Goal: Book appointment/travel/reservation: Book appointment/travel/reservation

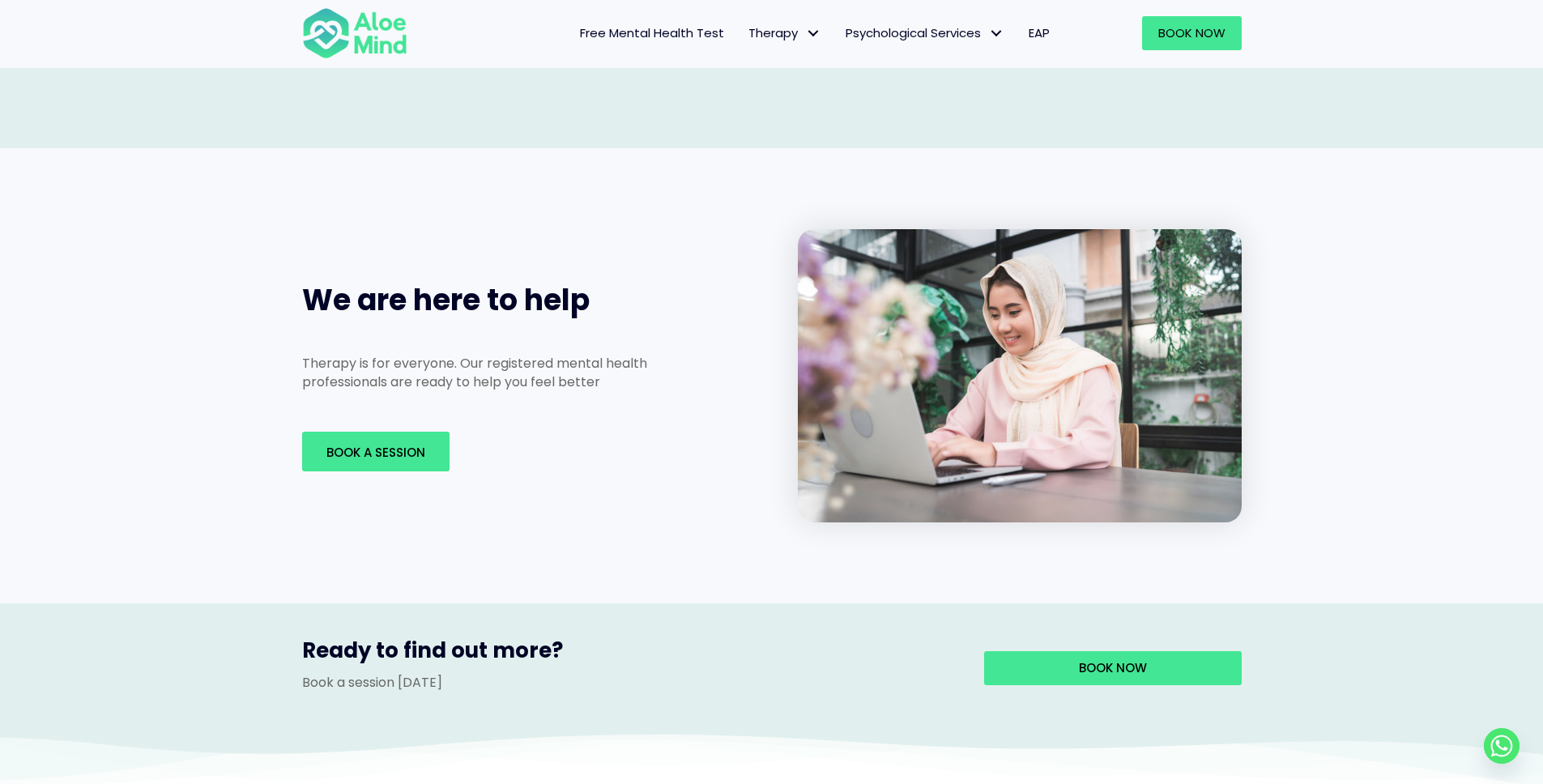
scroll to position [2310, 0]
click at [410, 444] on span "Book A Session" at bounding box center [375, 452] width 98 height 17
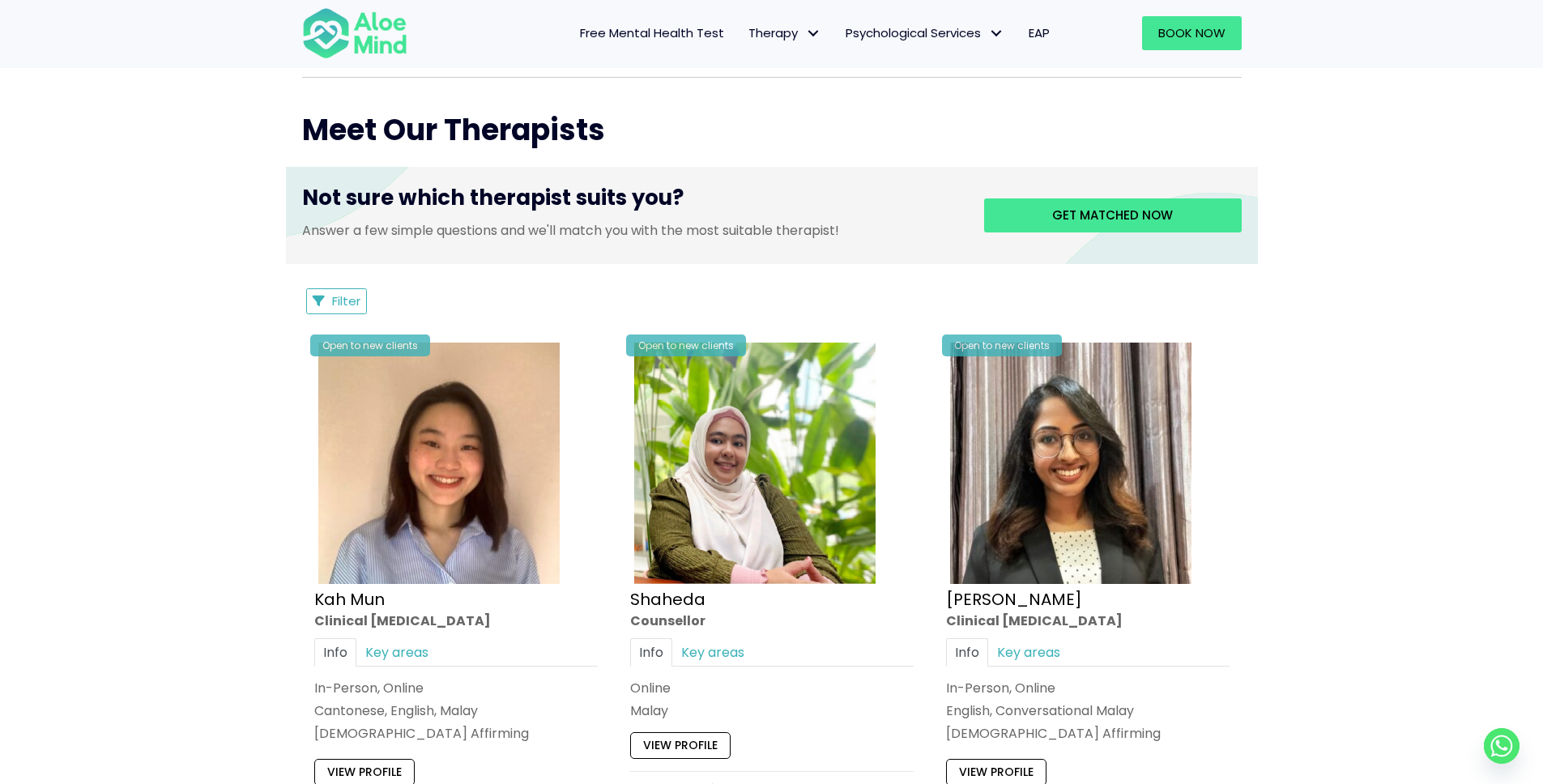
scroll to position [576, 0]
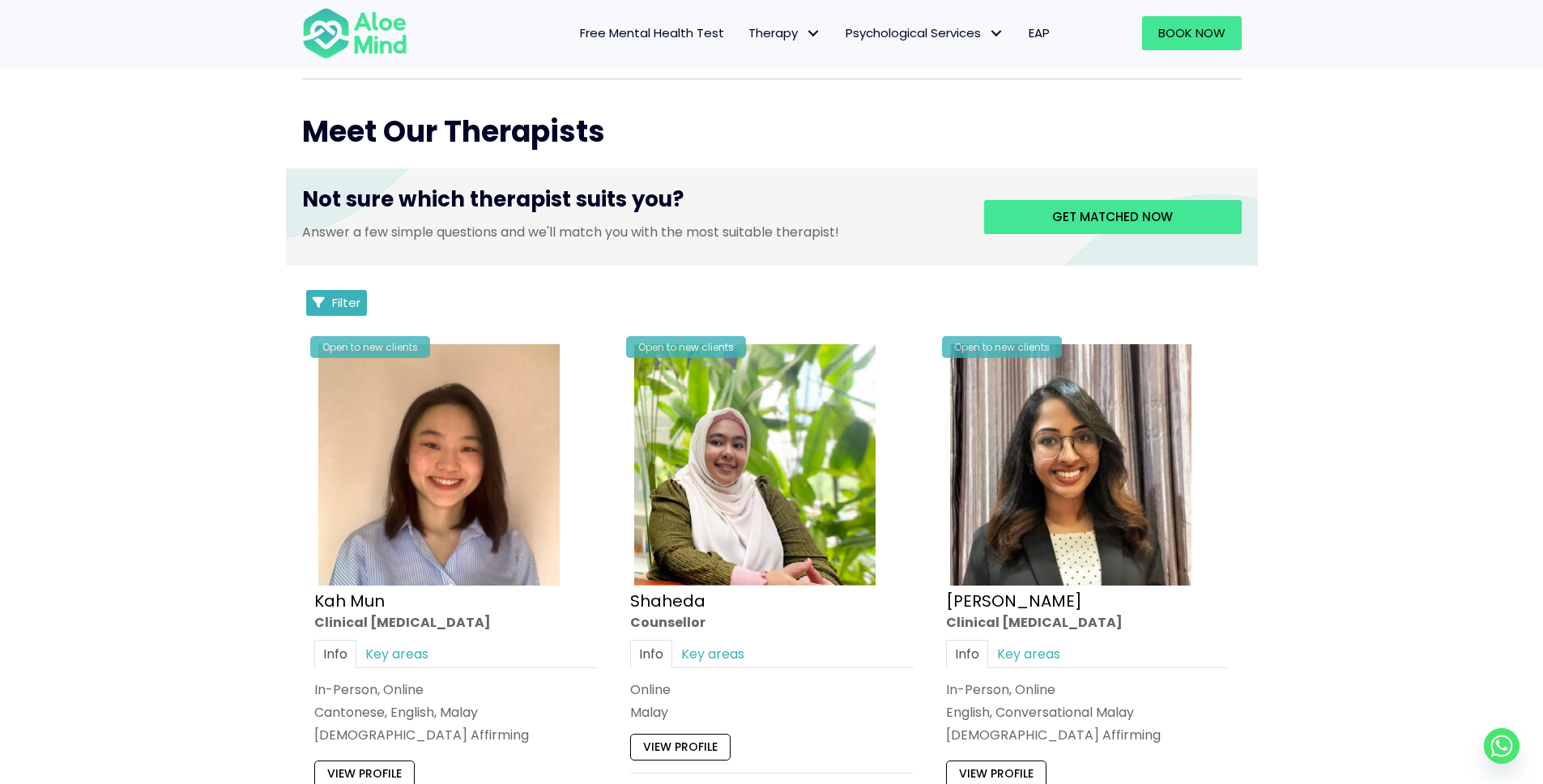
click at [332, 306] on span "Filter" at bounding box center [346, 302] width 28 height 17
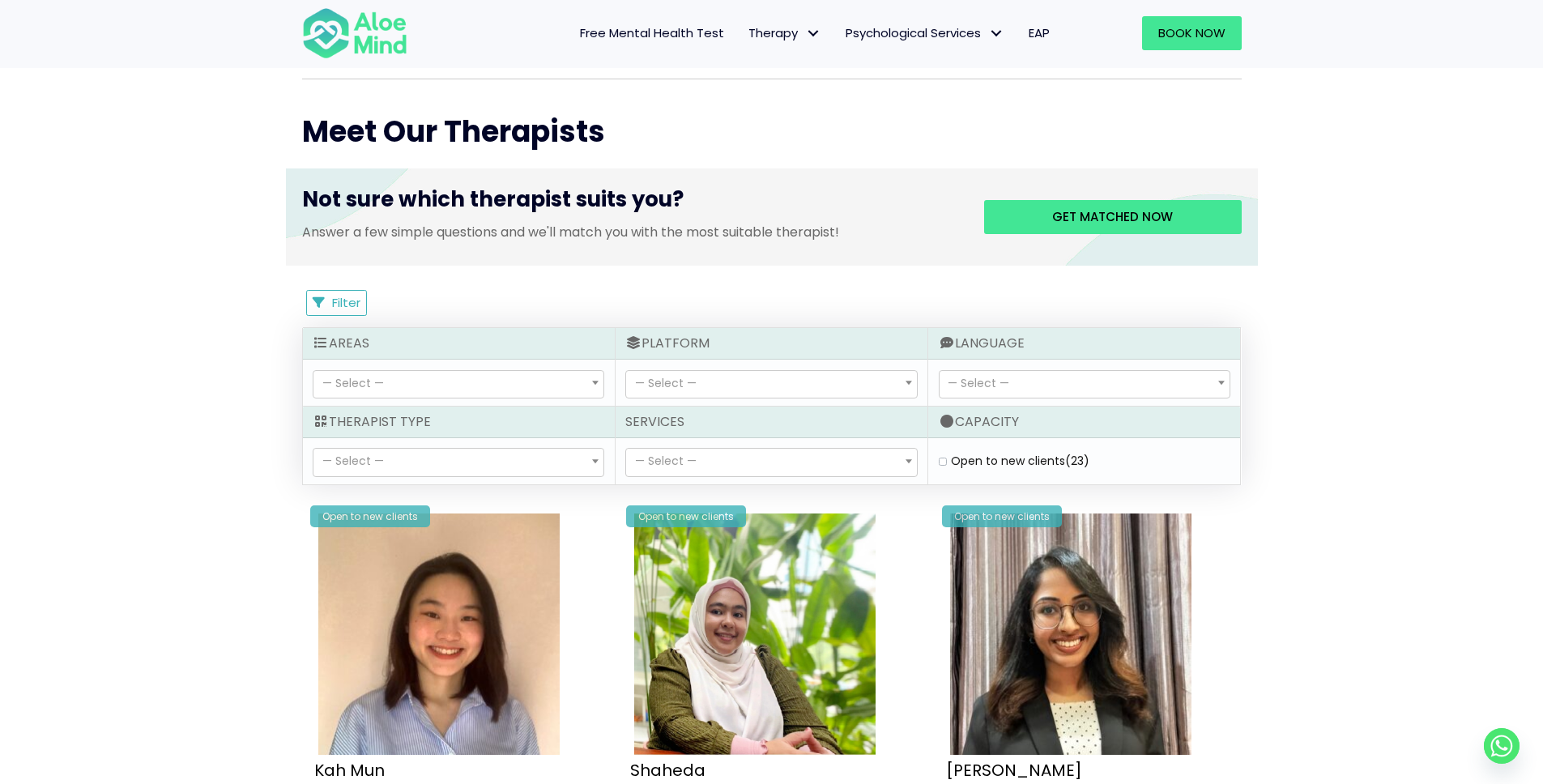
click at [358, 375] on span "— Select —" at bounding box center [353, 383] width 61 height 17
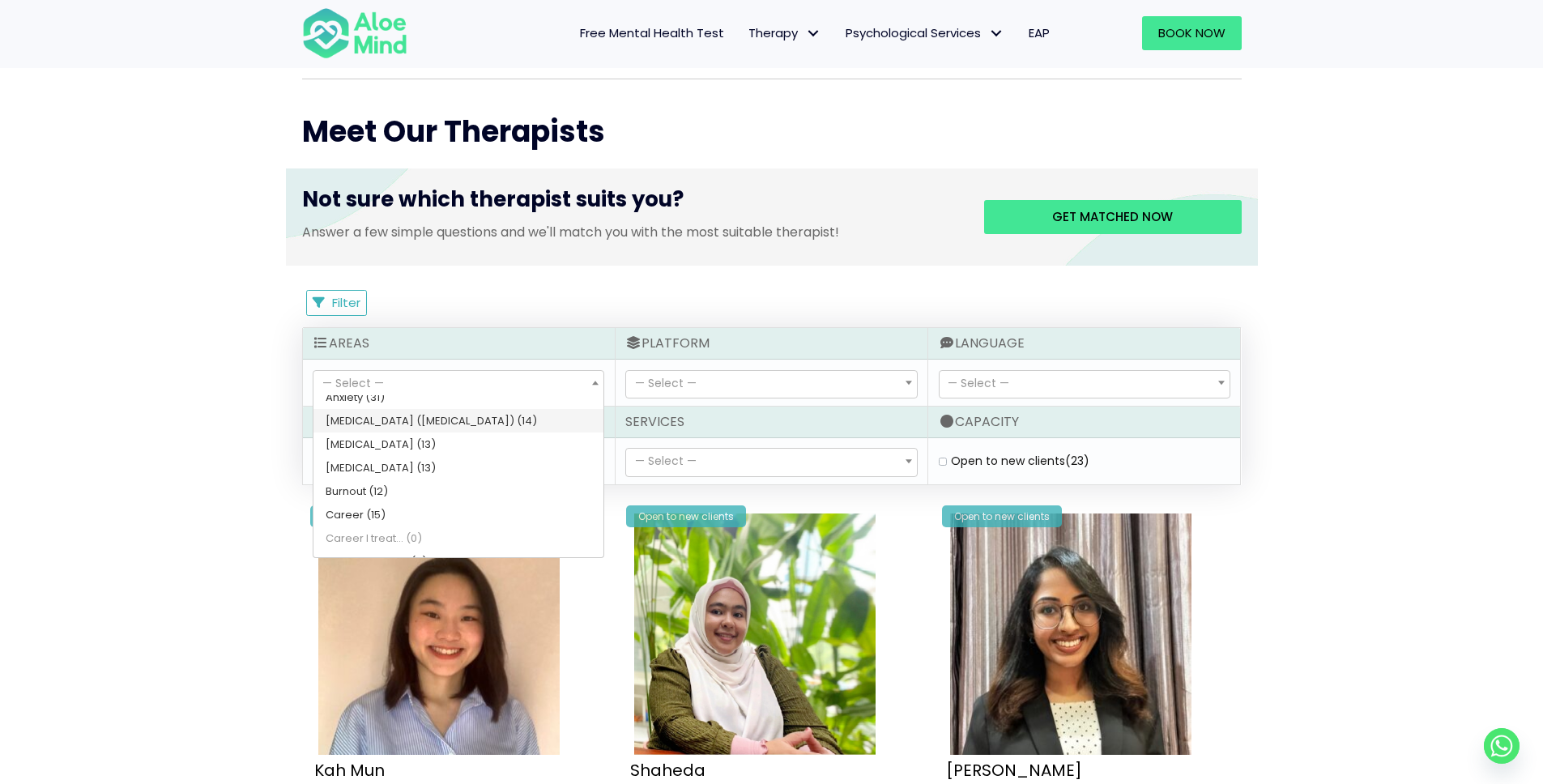
scroll to position [116, 0]
select select "78"
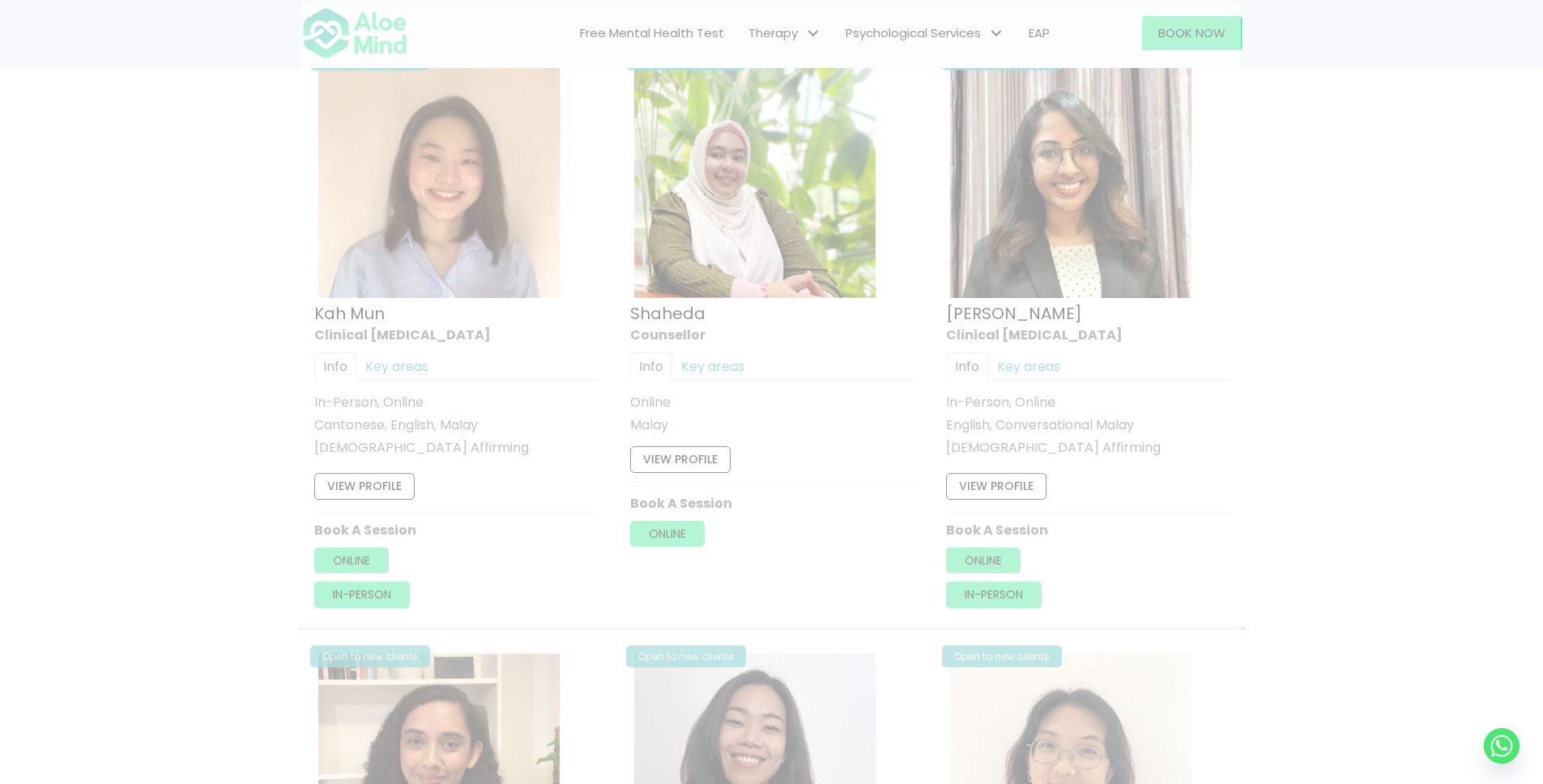
scroll to position [866, 0]
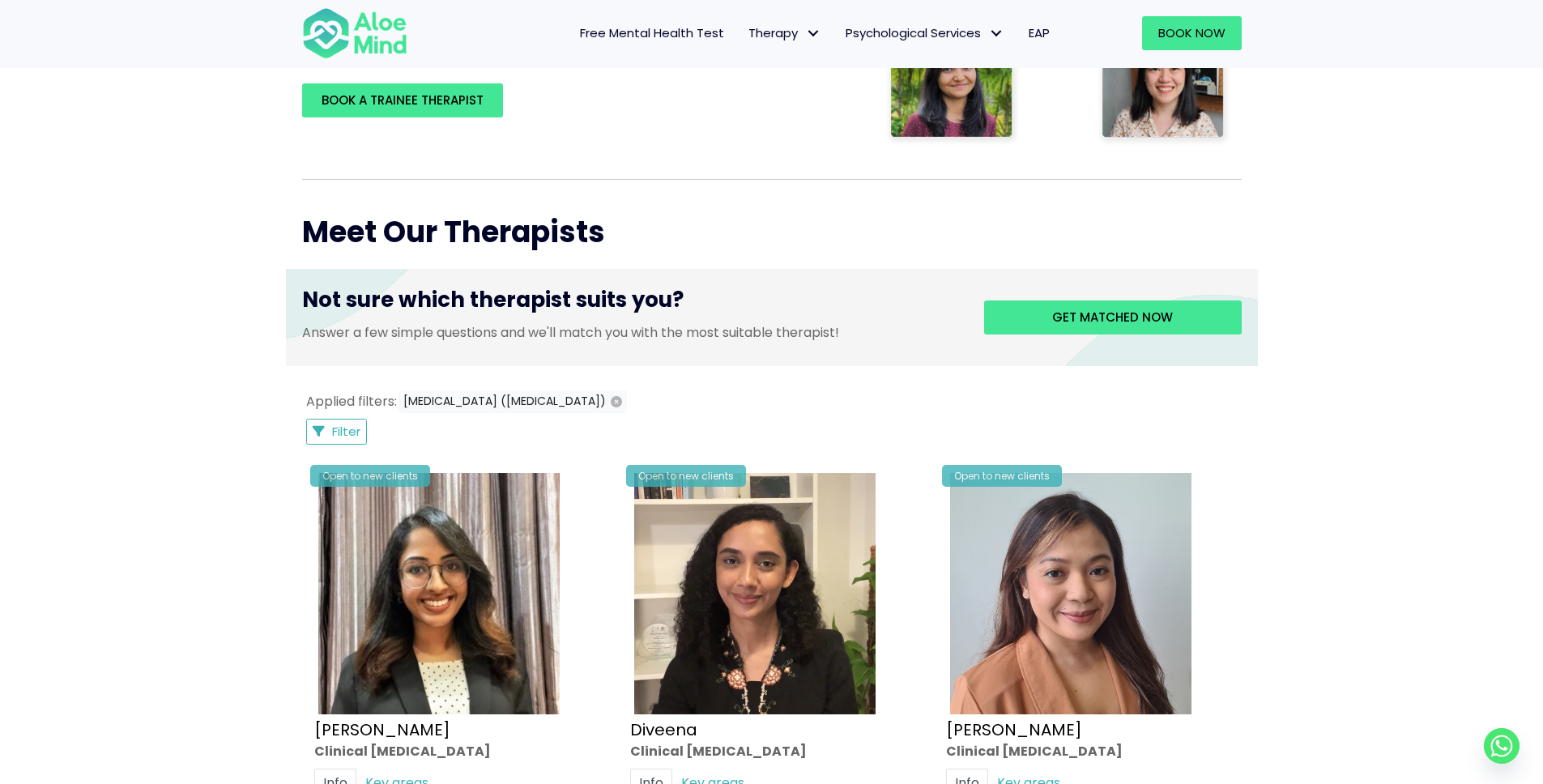
scroll to position [472, 0]
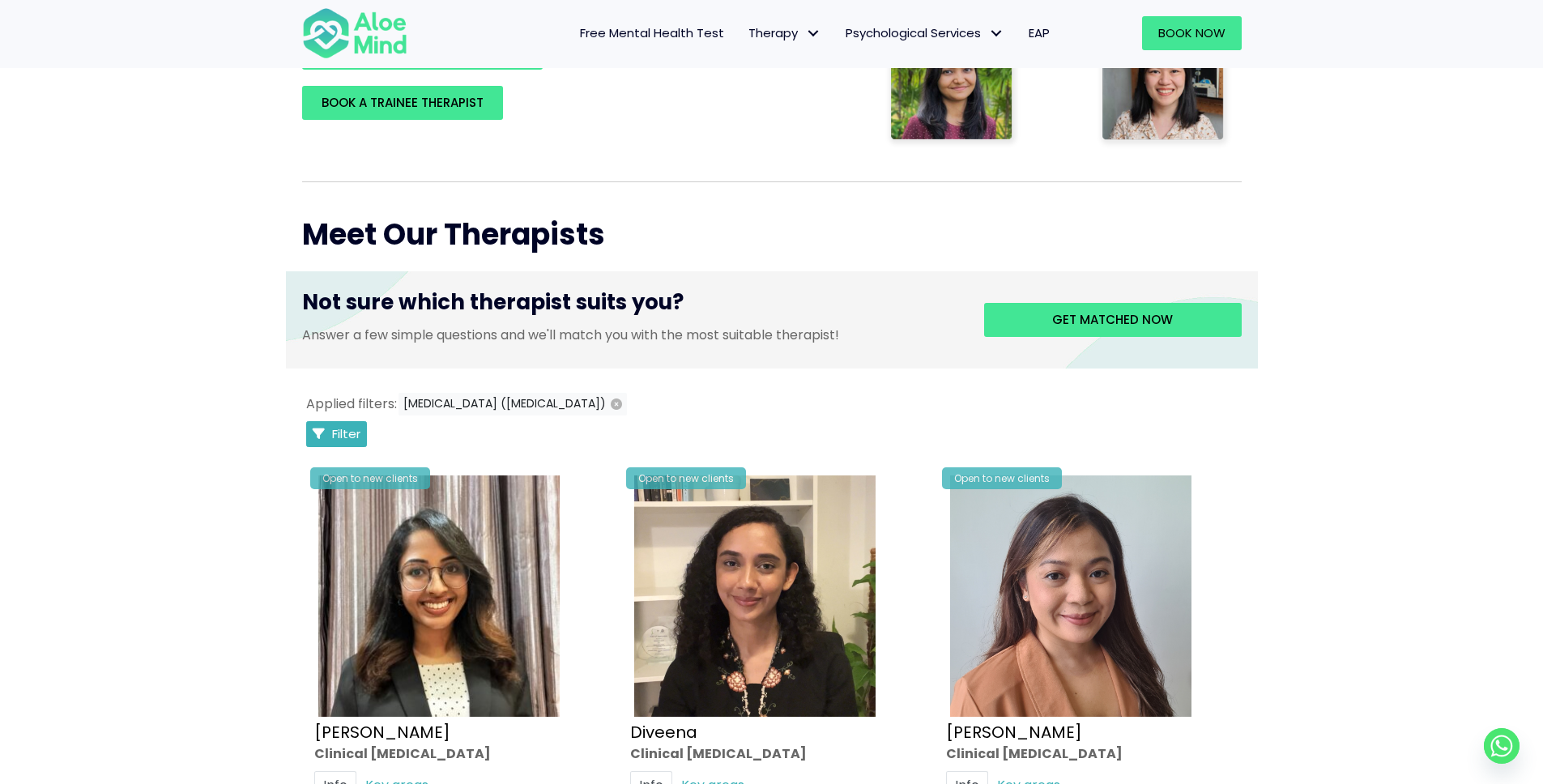
click at [344, 430] on span "Filter" at bounding box center [346, 432] width 28 height 17
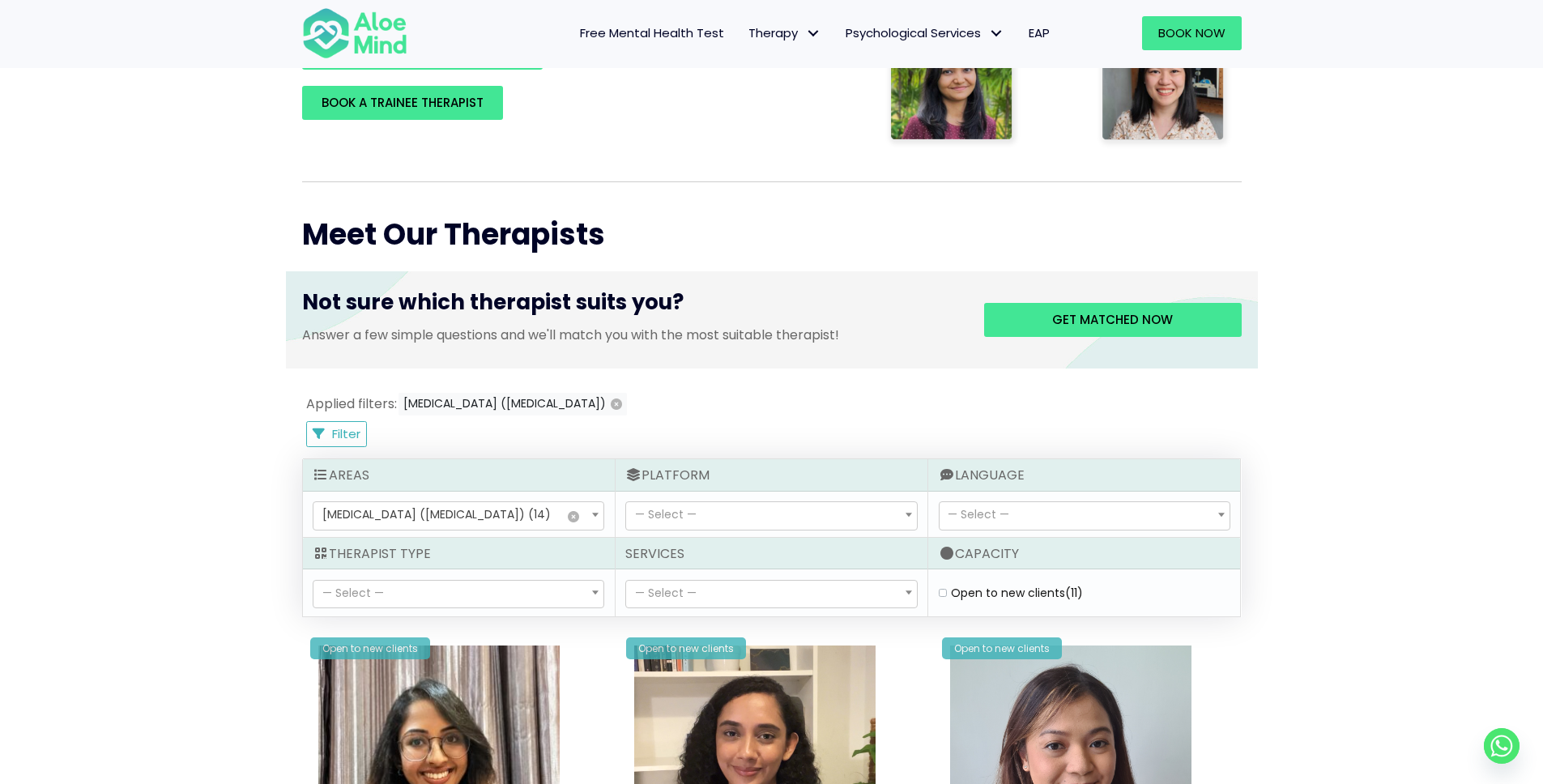
click at [672, 502] on span "— Select —" at bounding box center [772, 515] width 290 height 27
select select "72"
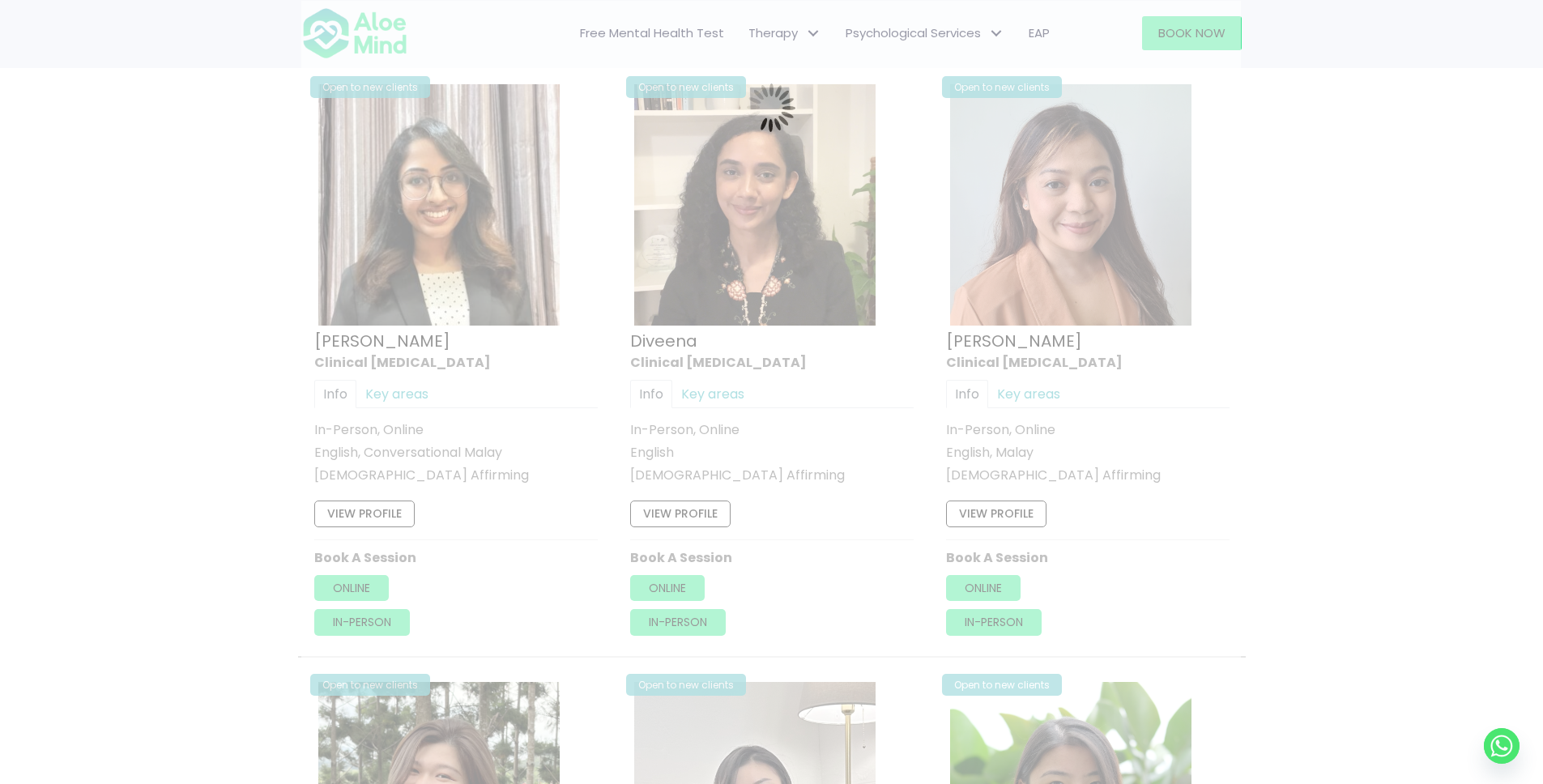
scroll to position [866, 0]
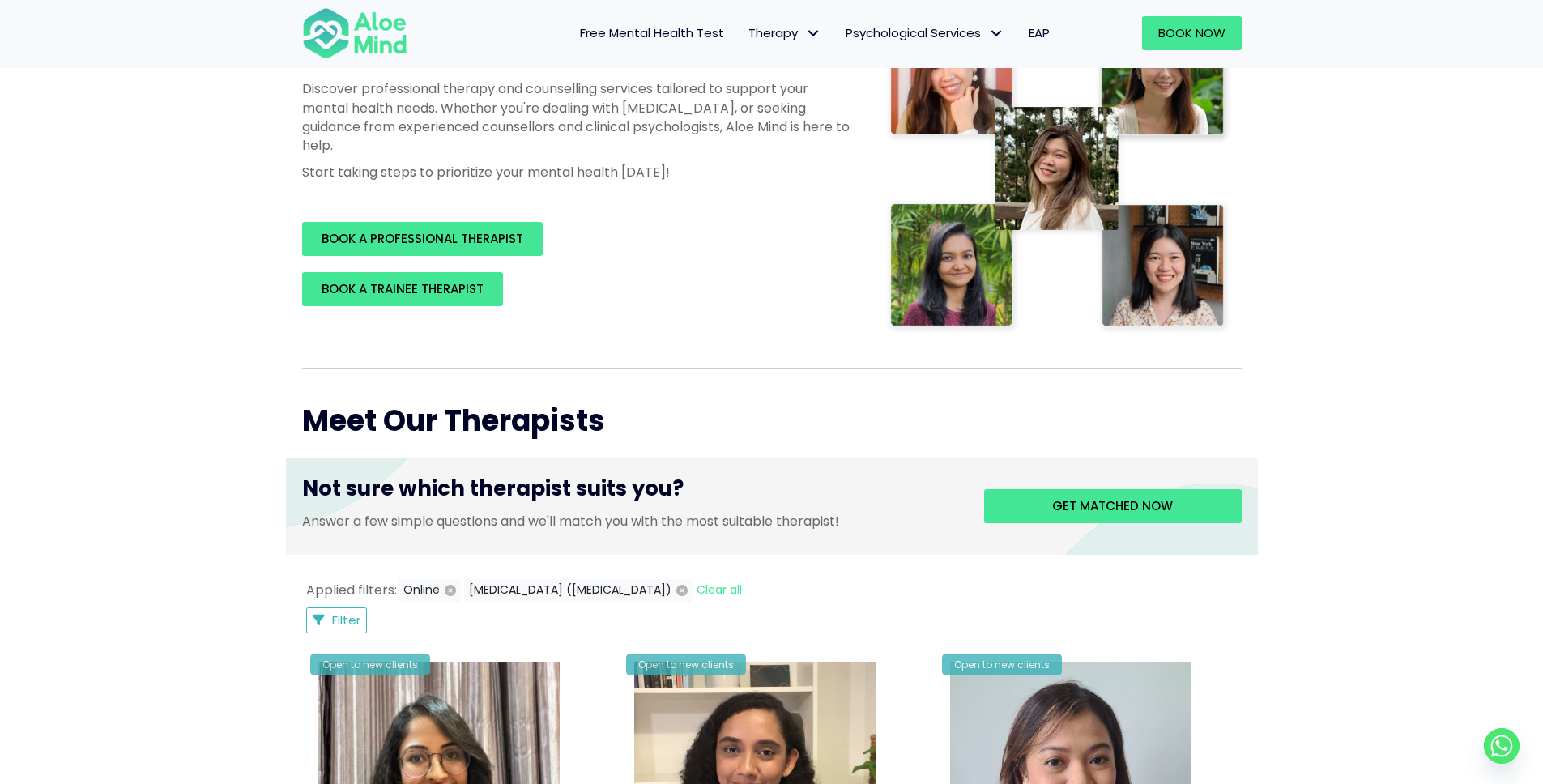
scroll to position [285, 0]
click at [354, 612] on span "Filter" at bounding box center [346, 619] width 28 height 17
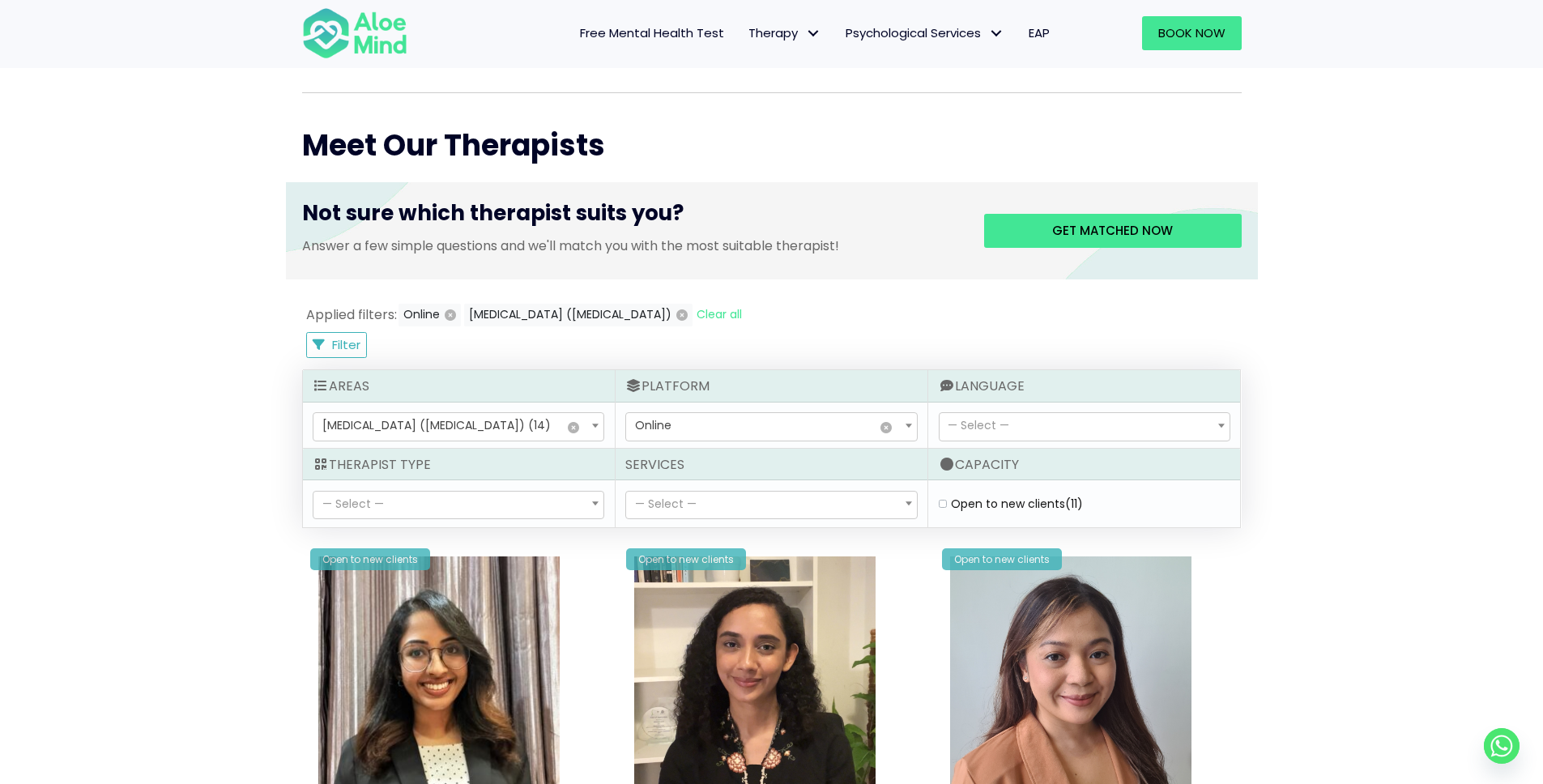
scroll to position [582, 0]
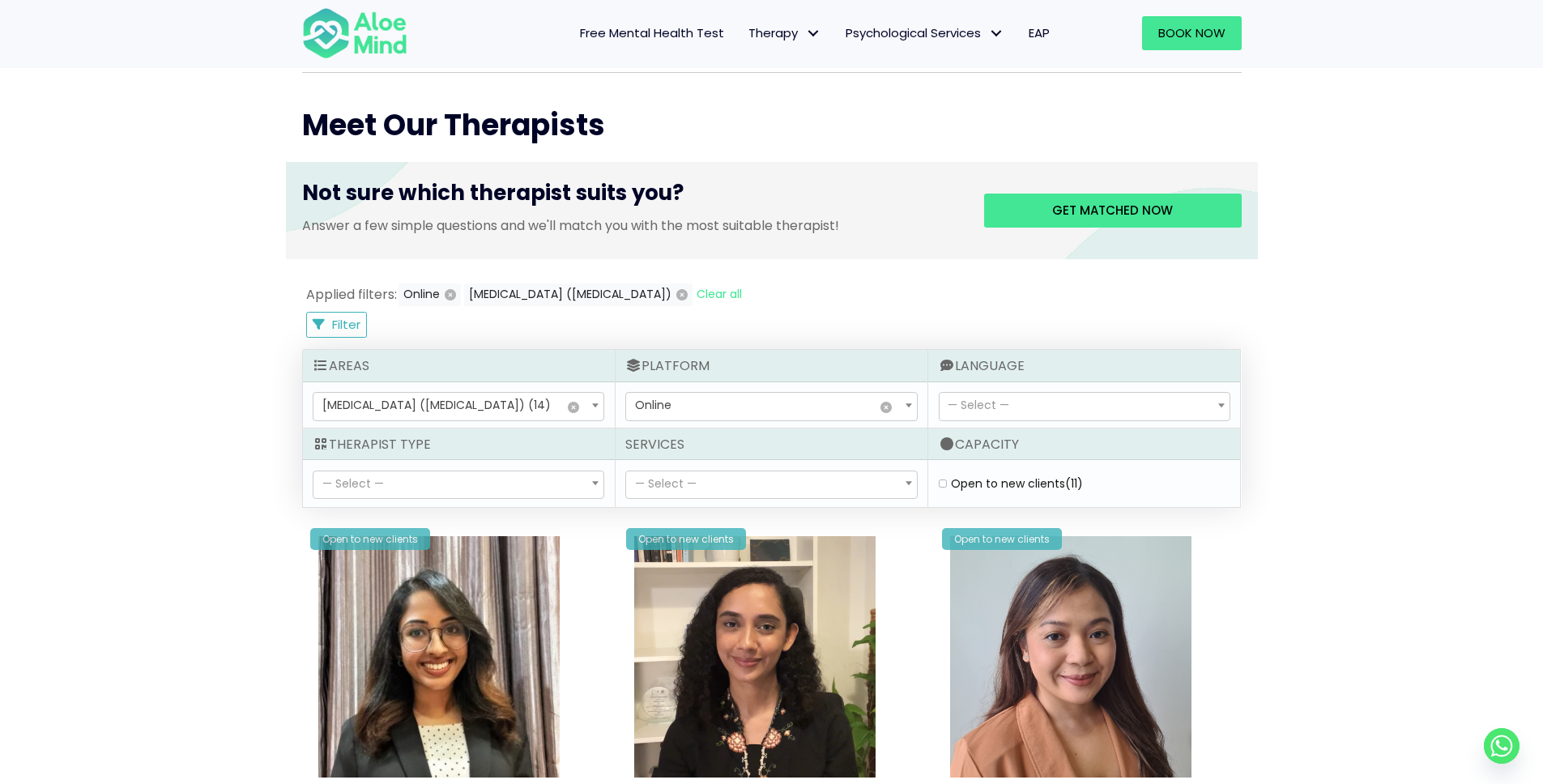
click at [470, 494] on span "— Select —" at bounding box center [459, 485] width 290 height 27
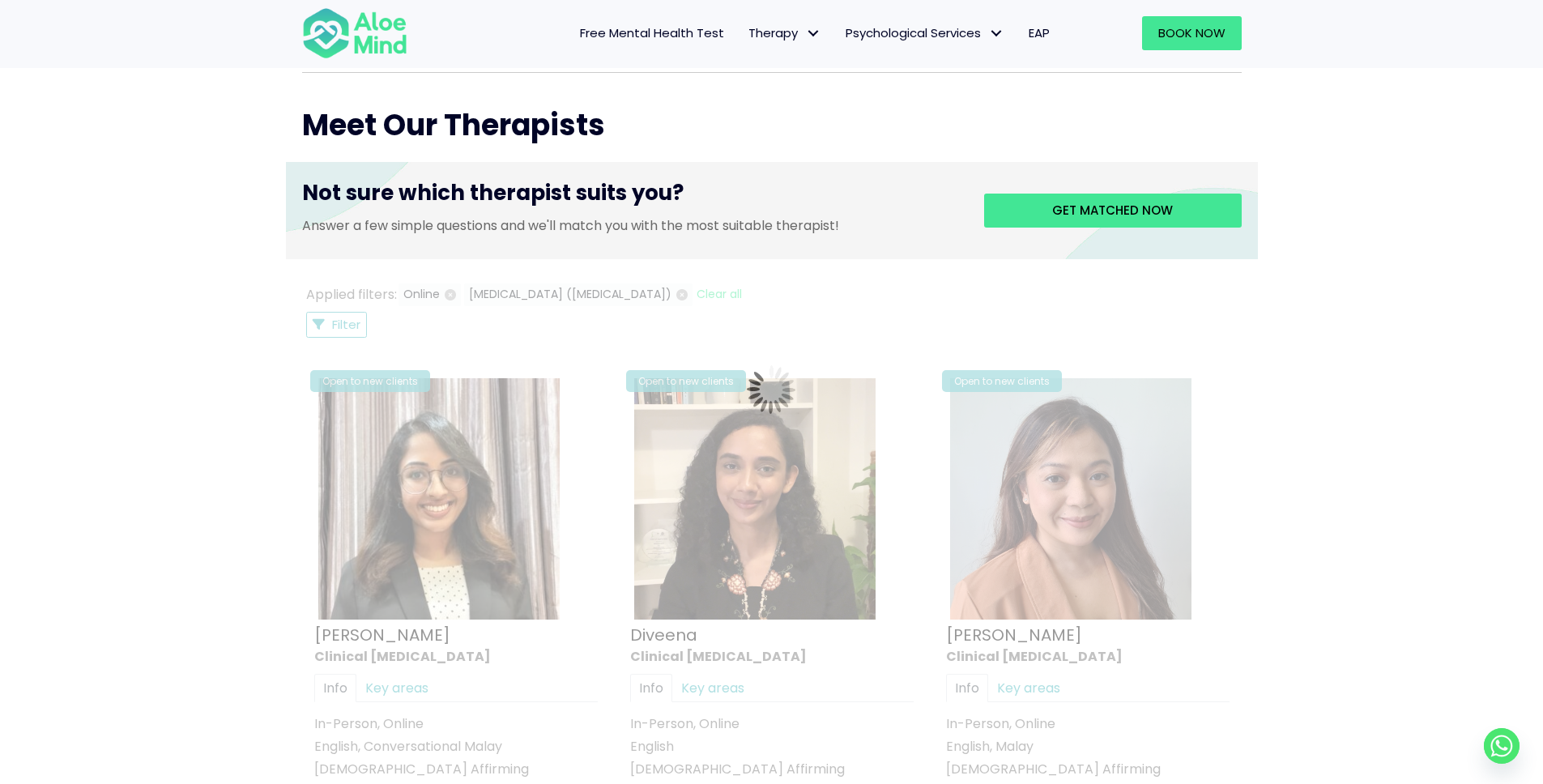
select select "80"
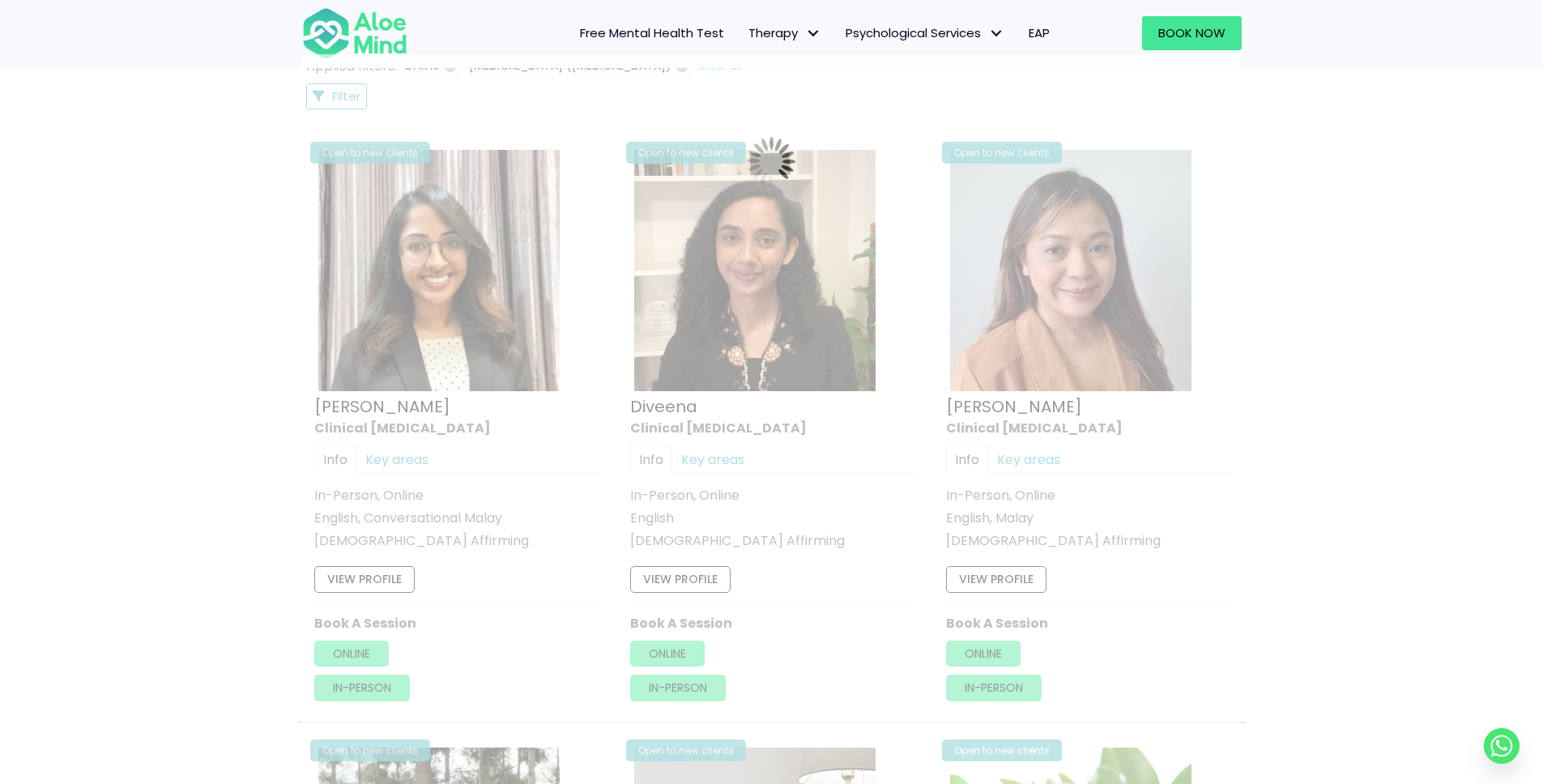
scroll to position [866, 0]
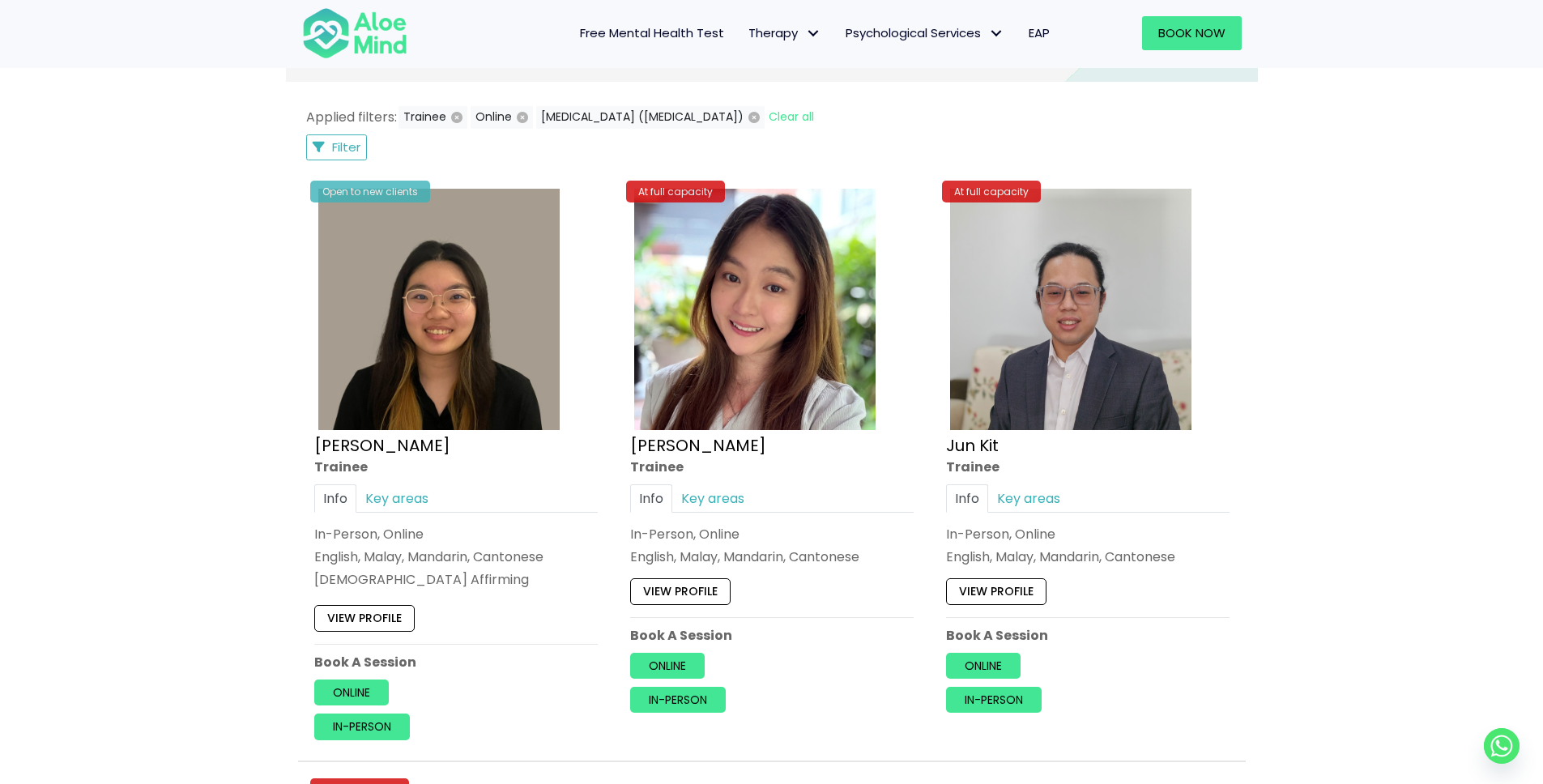
scroll to position [763, 0]
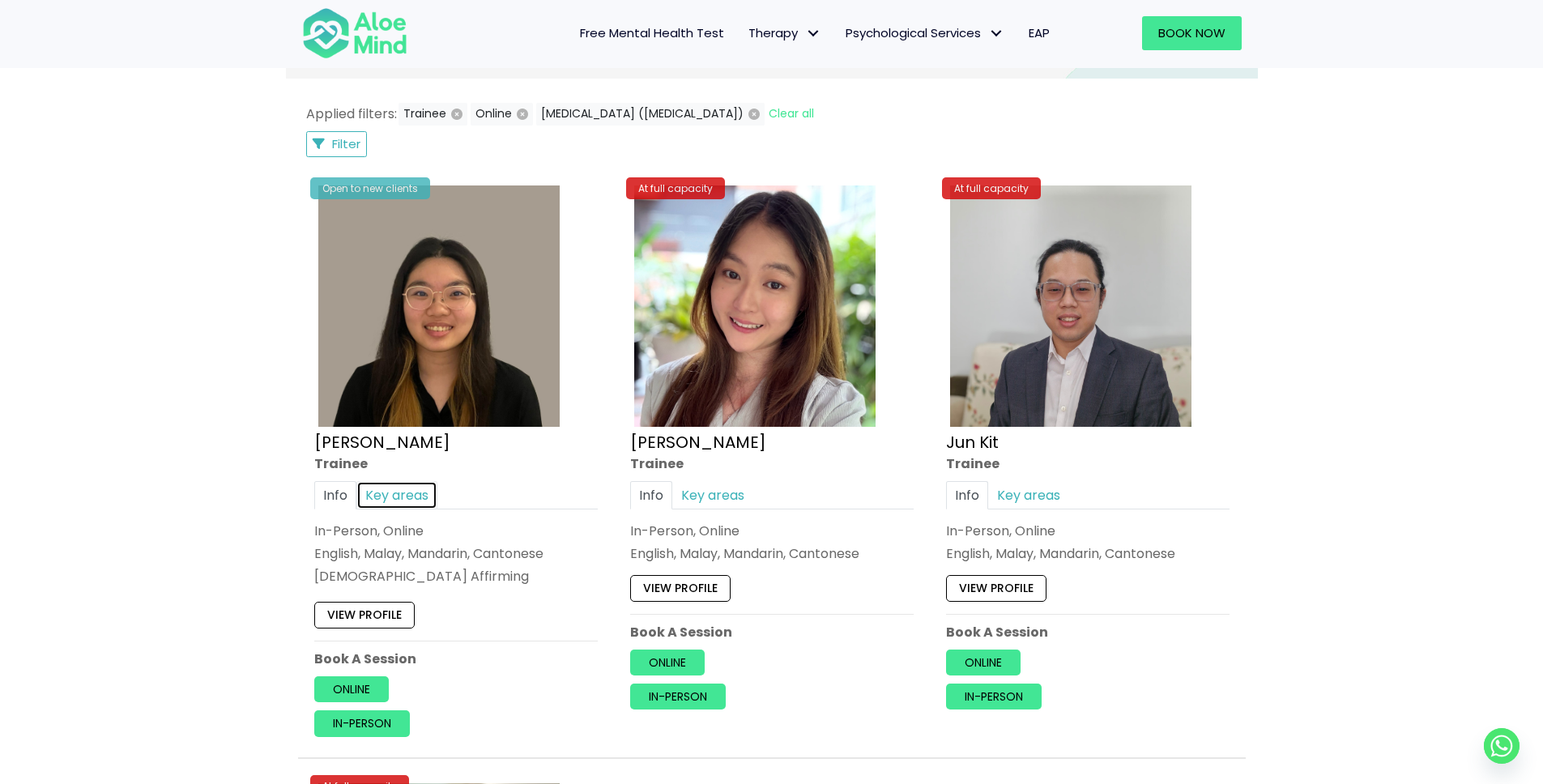
click at [392, 495] on link "Key areas" at bounding box center [396, 495] width 81 height 28
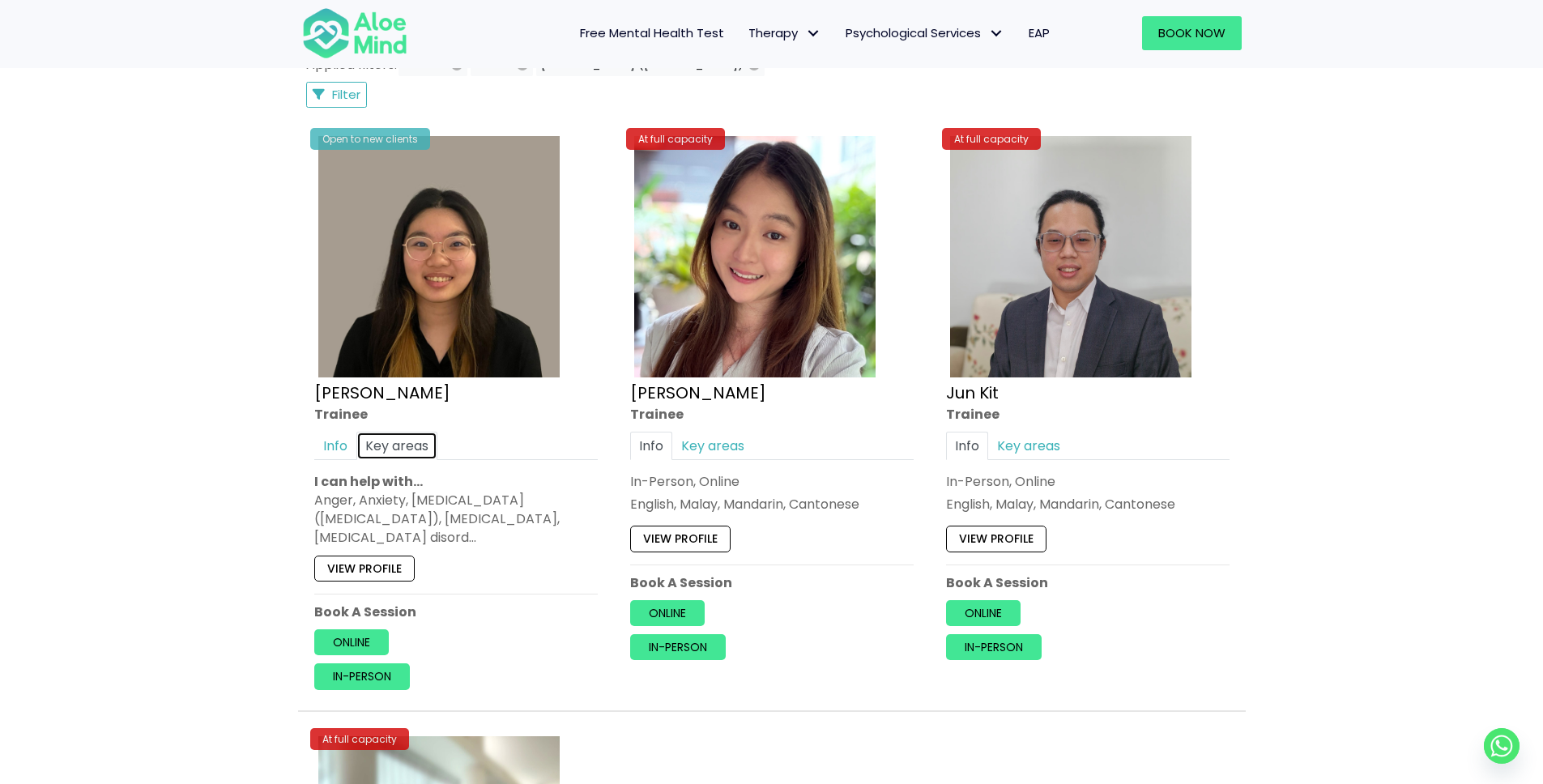
scroll to position [817, 0]
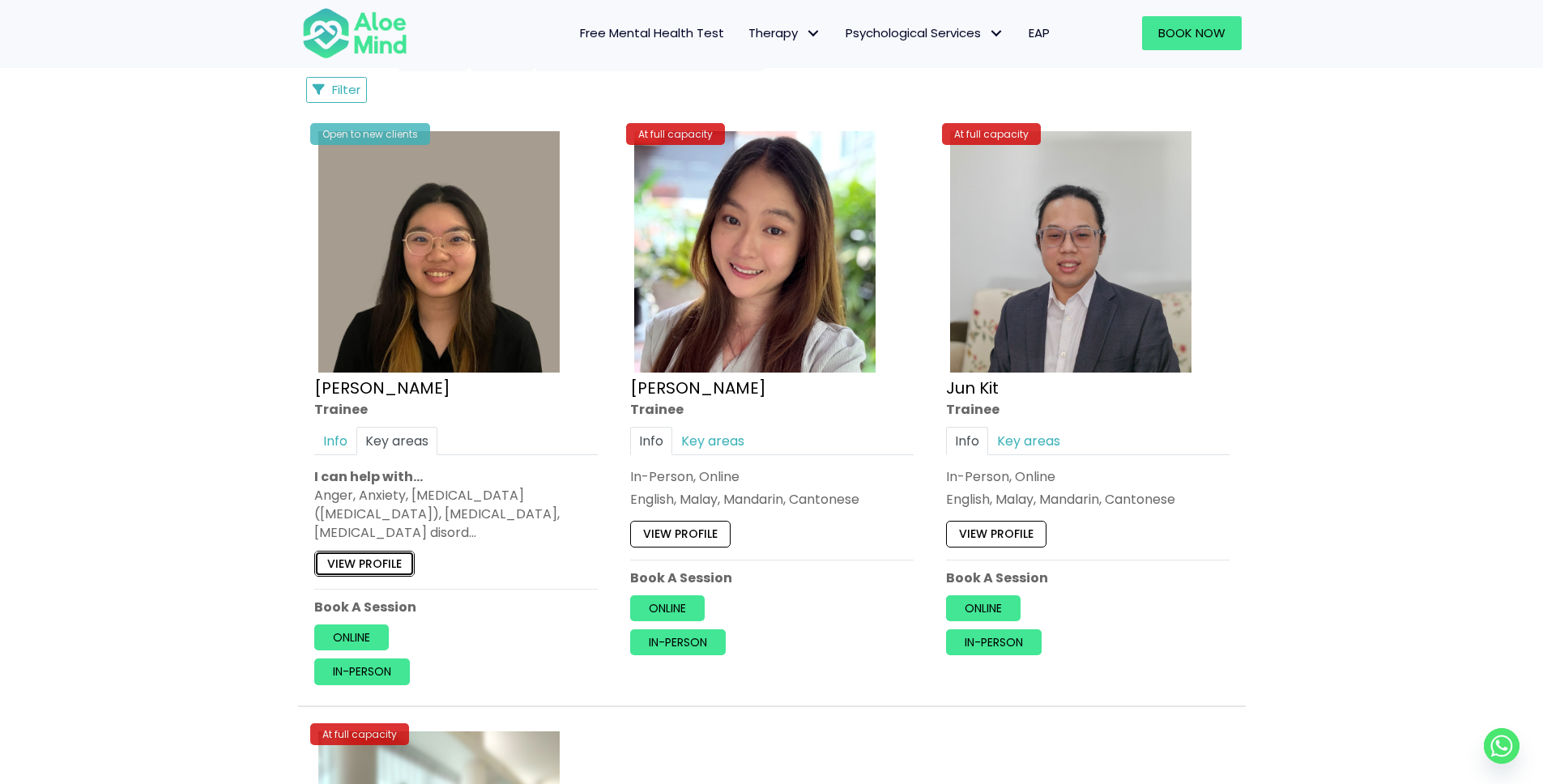
click at [385, 559] on link "View profile" at bounding box center [364, 563] width 100 height 26
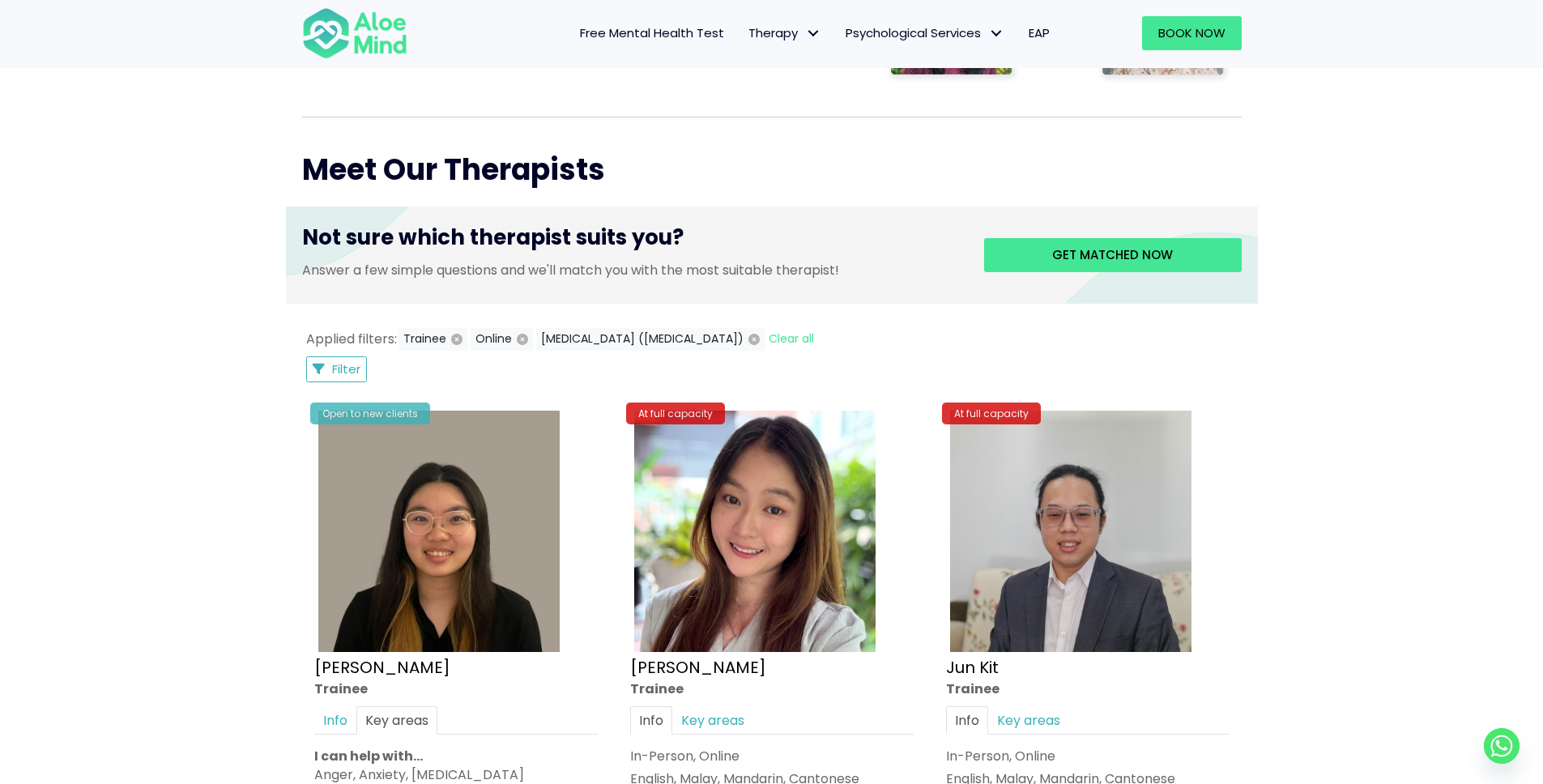
scroll to position [517, 0]
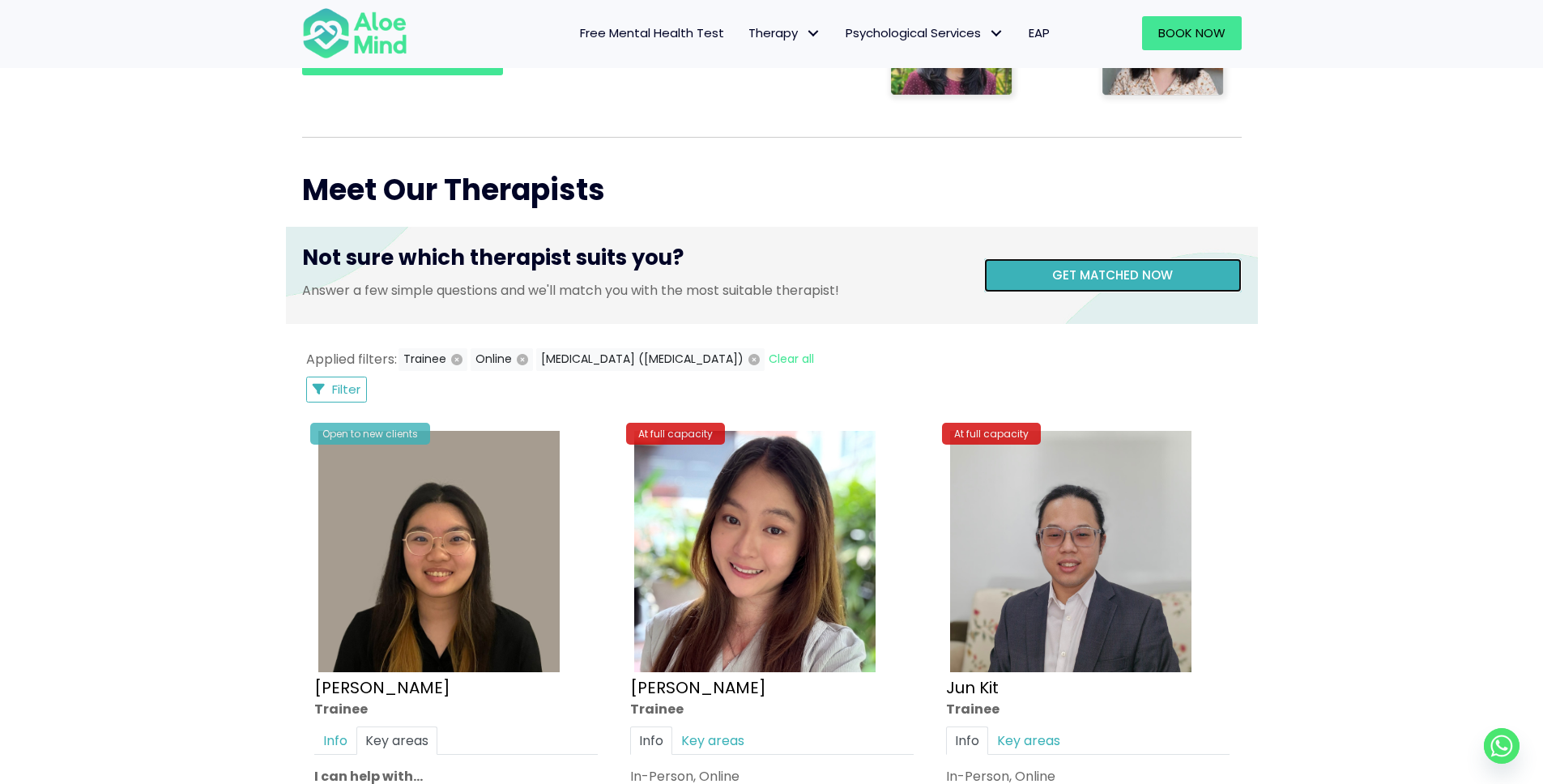
click at [1030, 279] on link "Get matched now" at bounding box center [1112, 275] width 257 height 34
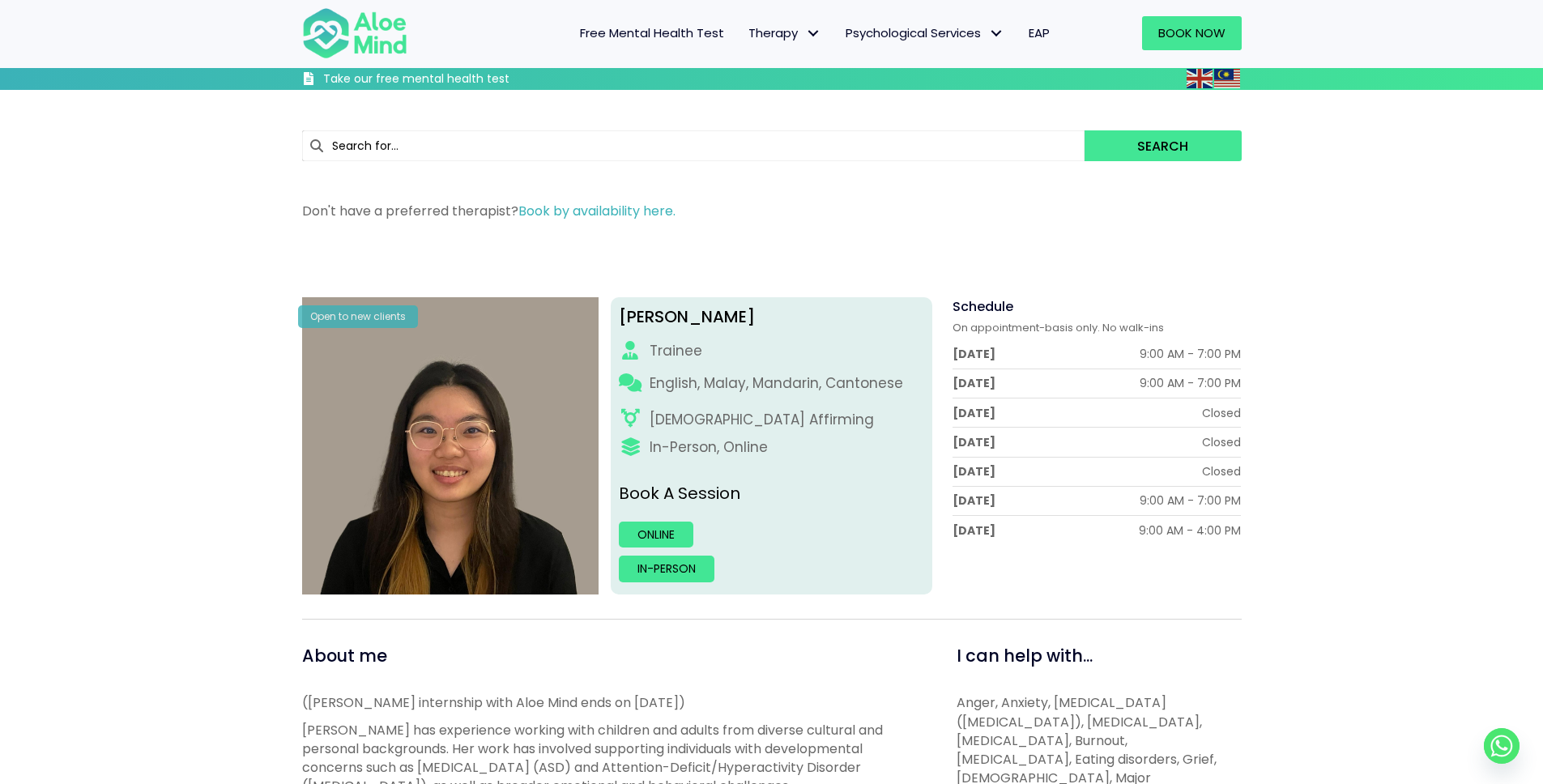
scroll to position [802, 0]
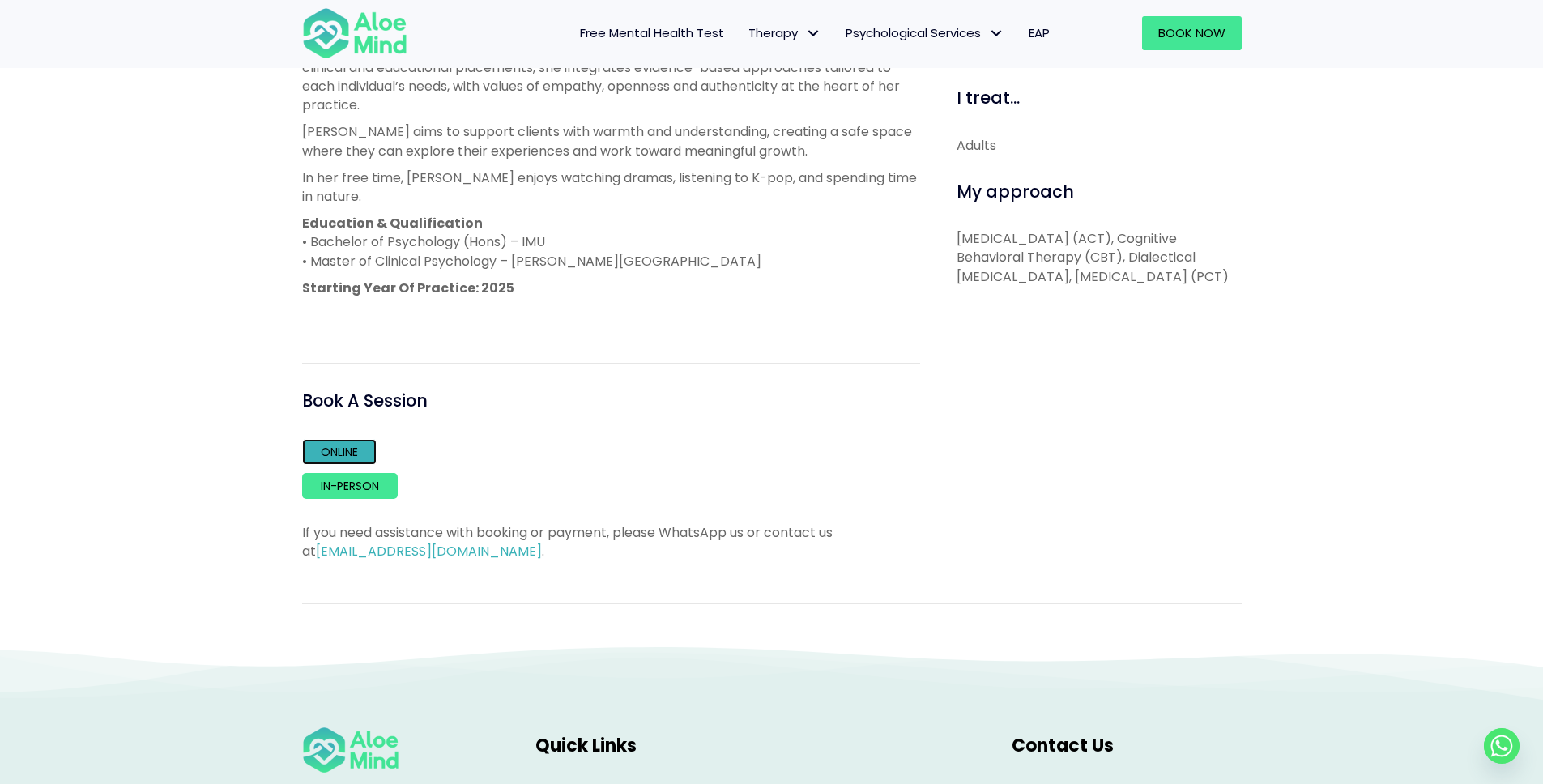
click at [362, 439] on link "Online" at bounding box center [339, 452] width 74 height 26
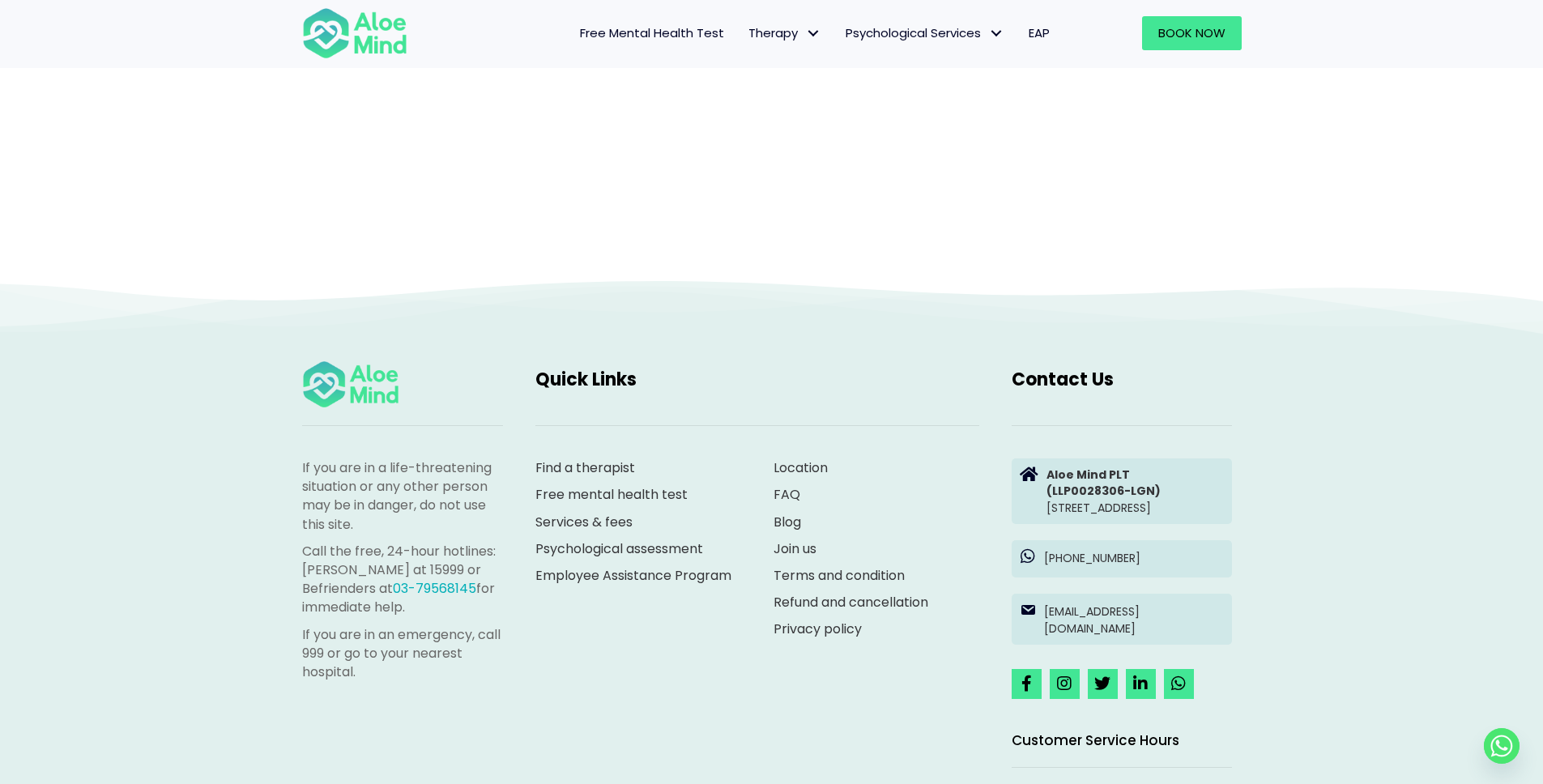
scroll to position [167, 0]
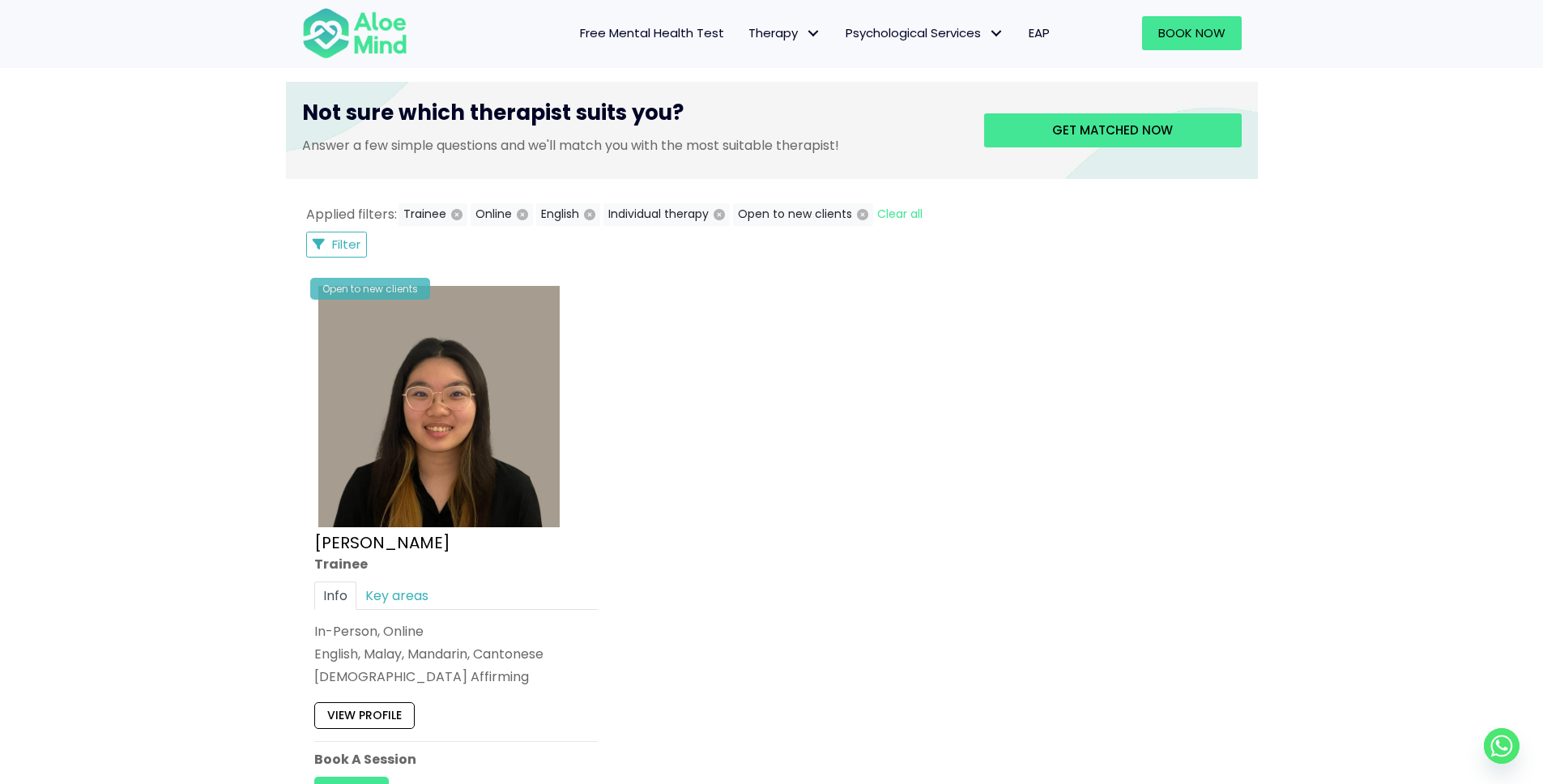
scroll to position [1030, 0]
